Goal: Transaction & Acquisition: Subscribe to service/newsletter

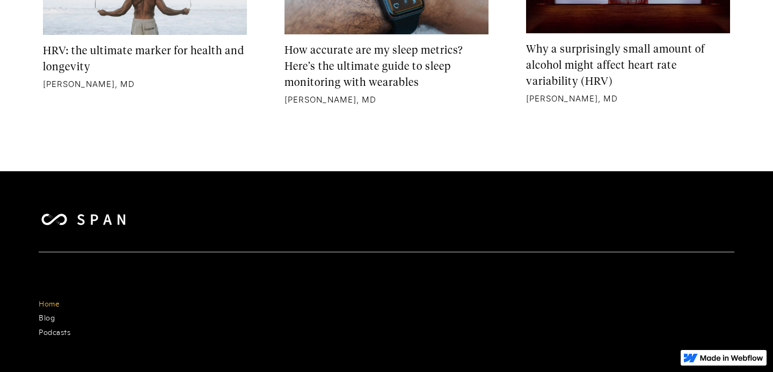
scroll to position [6507, 0]
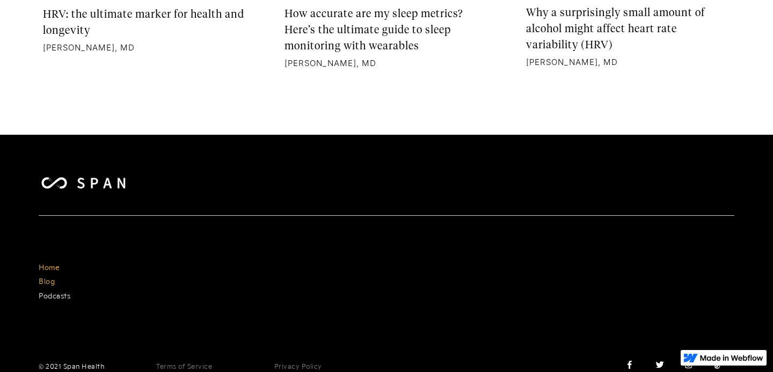
click at [47, 274] on link "Blog" at bounding box center [47, 280] width 16 height 13
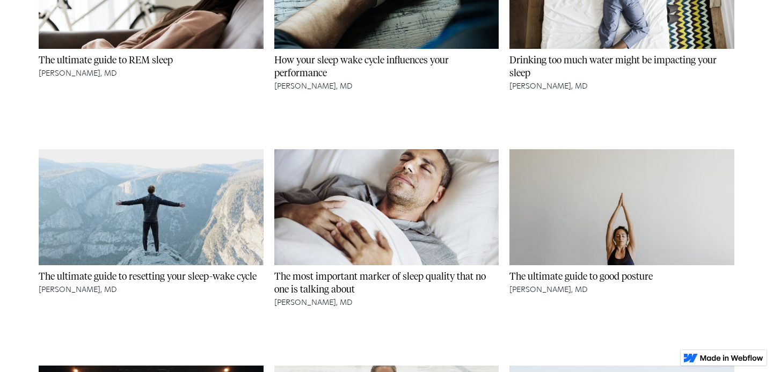
scroll to position [1375, 0]
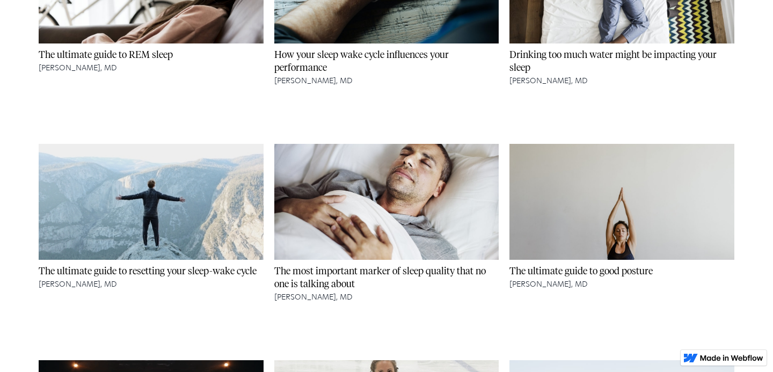
click at [383, 186] on img at bounding box center [386, 202] width 225 height 150
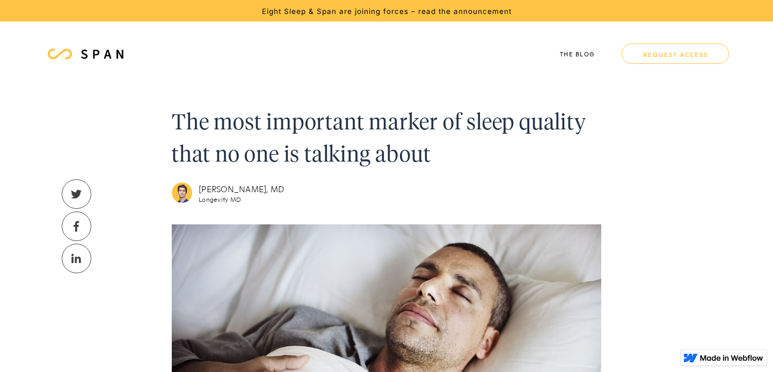
click at [667, 47] on link "request access" at bounding box center [675, 53] width 107 height 20
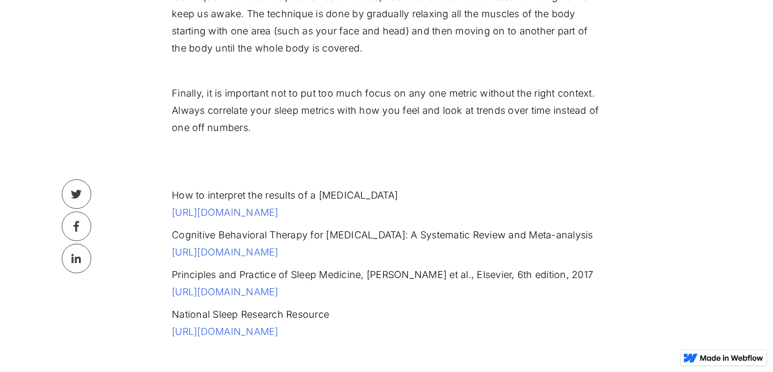
scroll to position [2672, 0]
